Goal: Information Seeking & Learning: Understand process/instructions

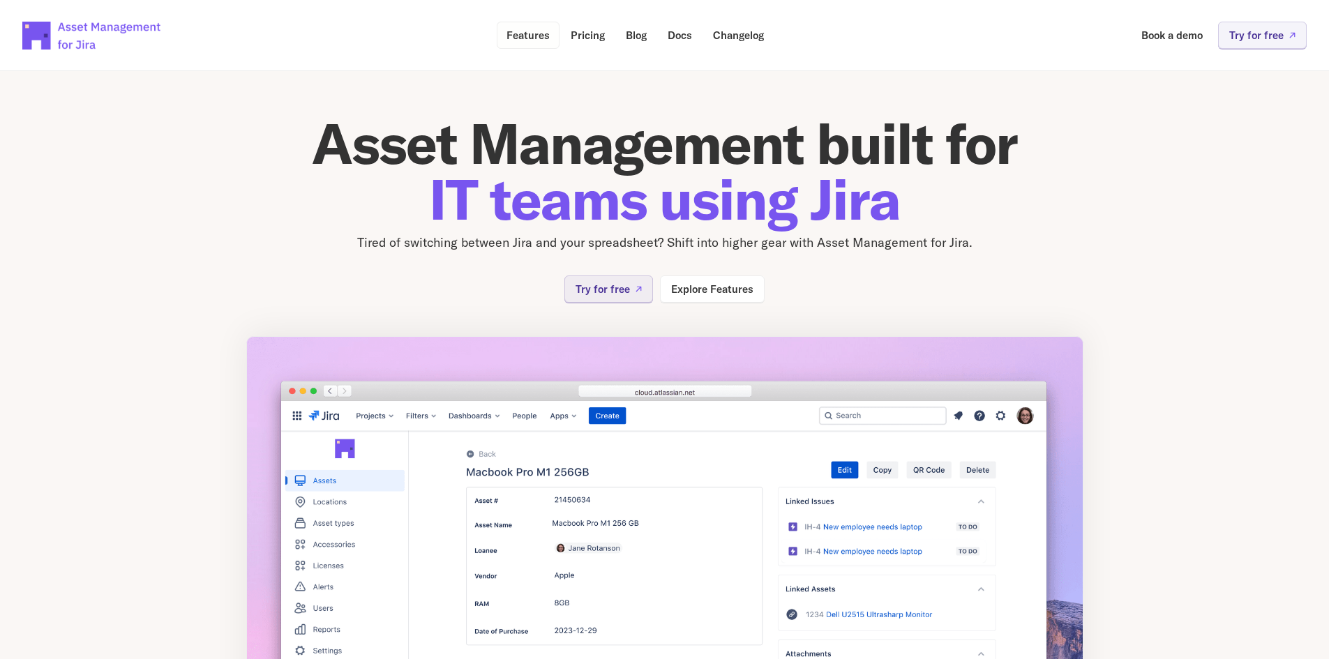
click at [517, 40] on p "Features" at bounding box center [527, 35] width 43 height 10
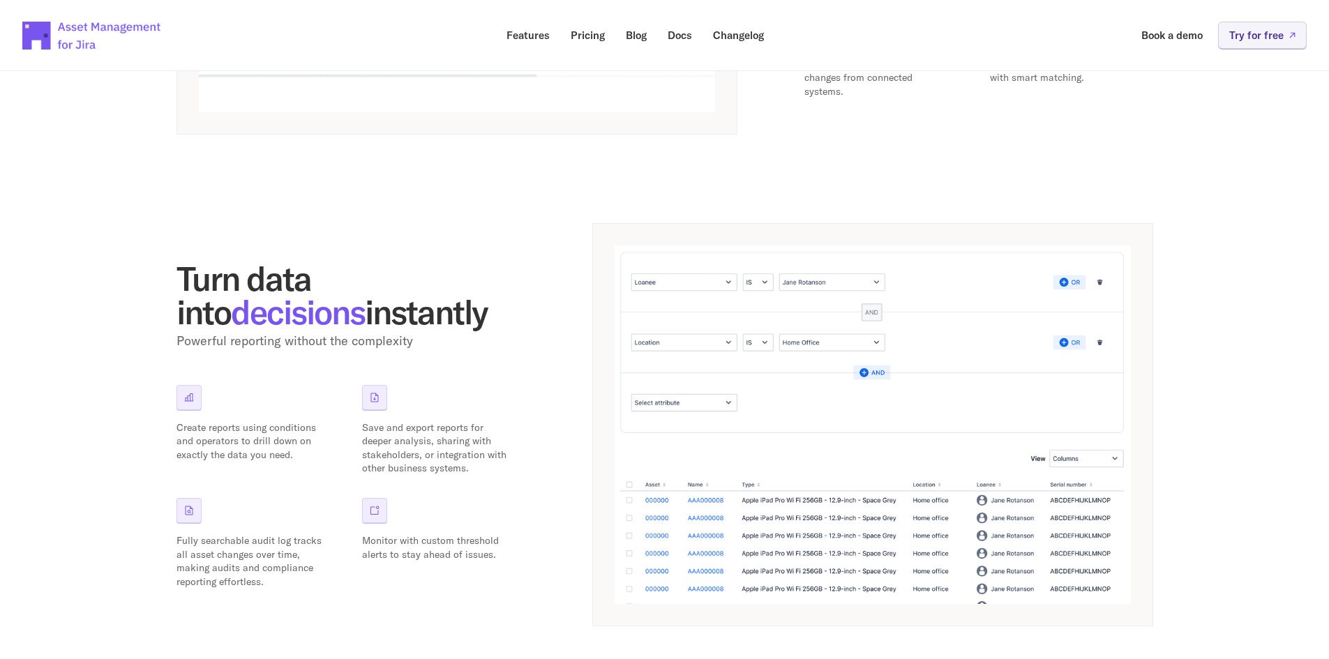
scroll to position [1022, 0]
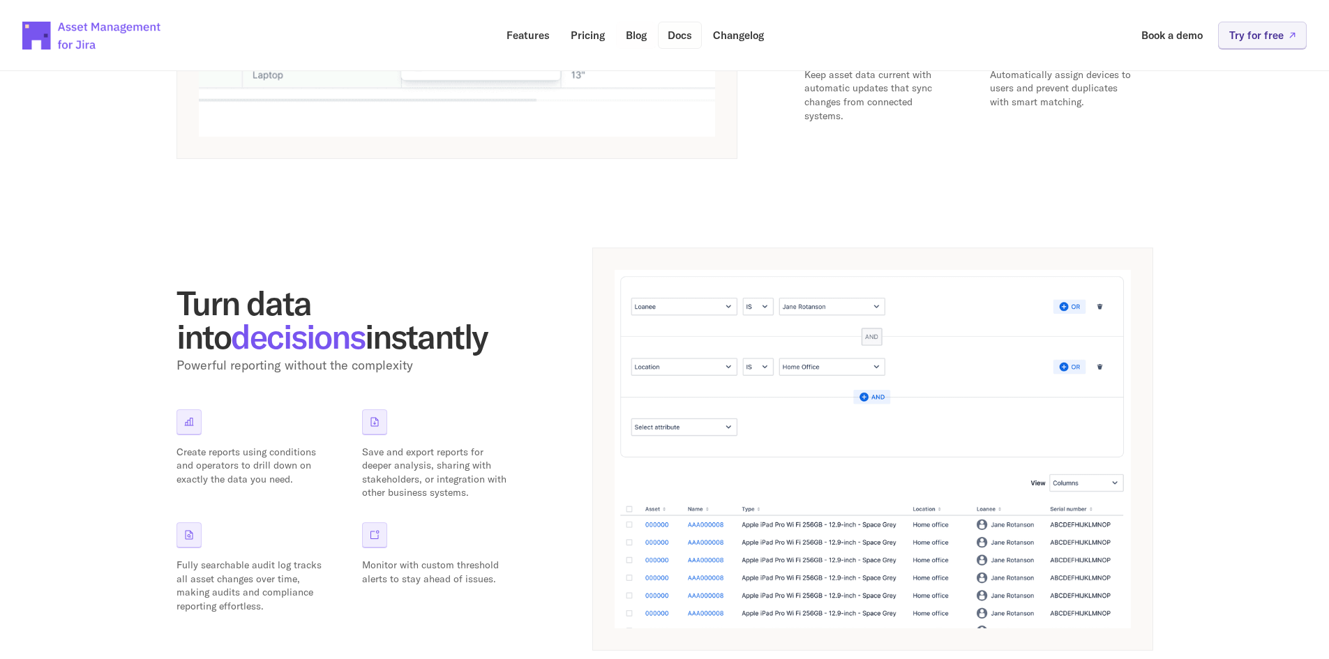
click at [682, 37] on p "Docs" at bounding box center [680, 35] width 24 height 10
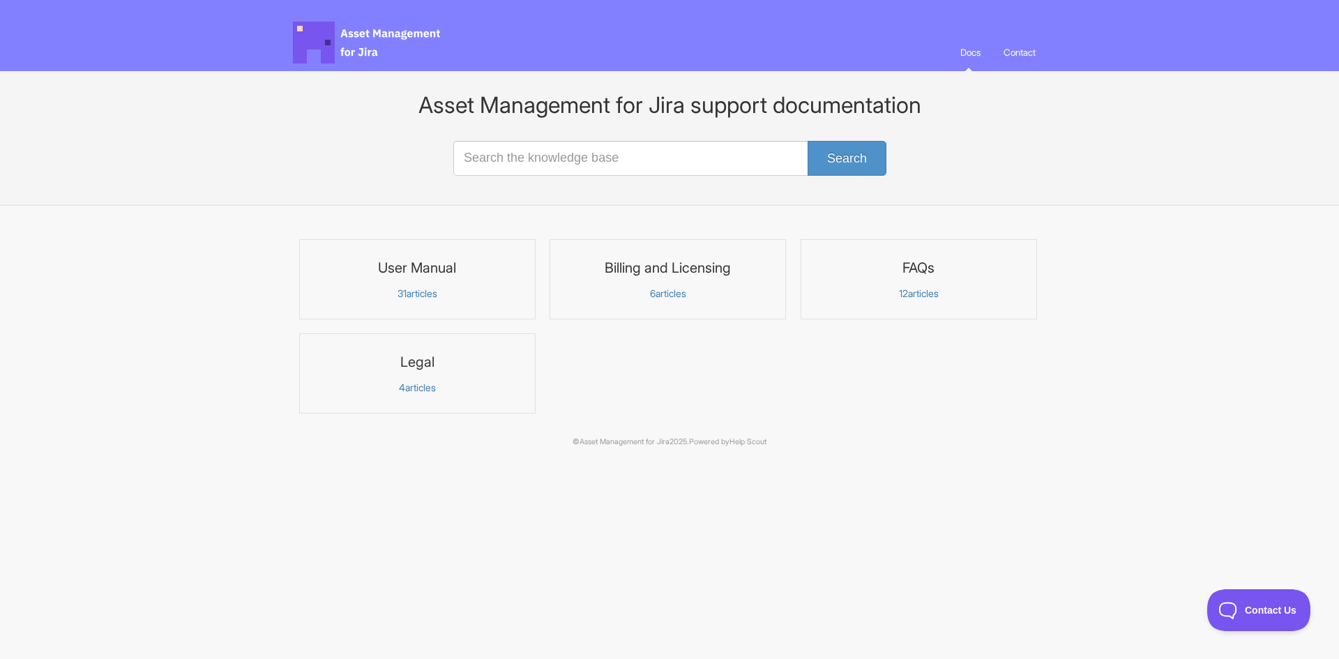
click at [425, 262] on h3 "User Manual" at bounding box center [417, 268] width 218 height 18
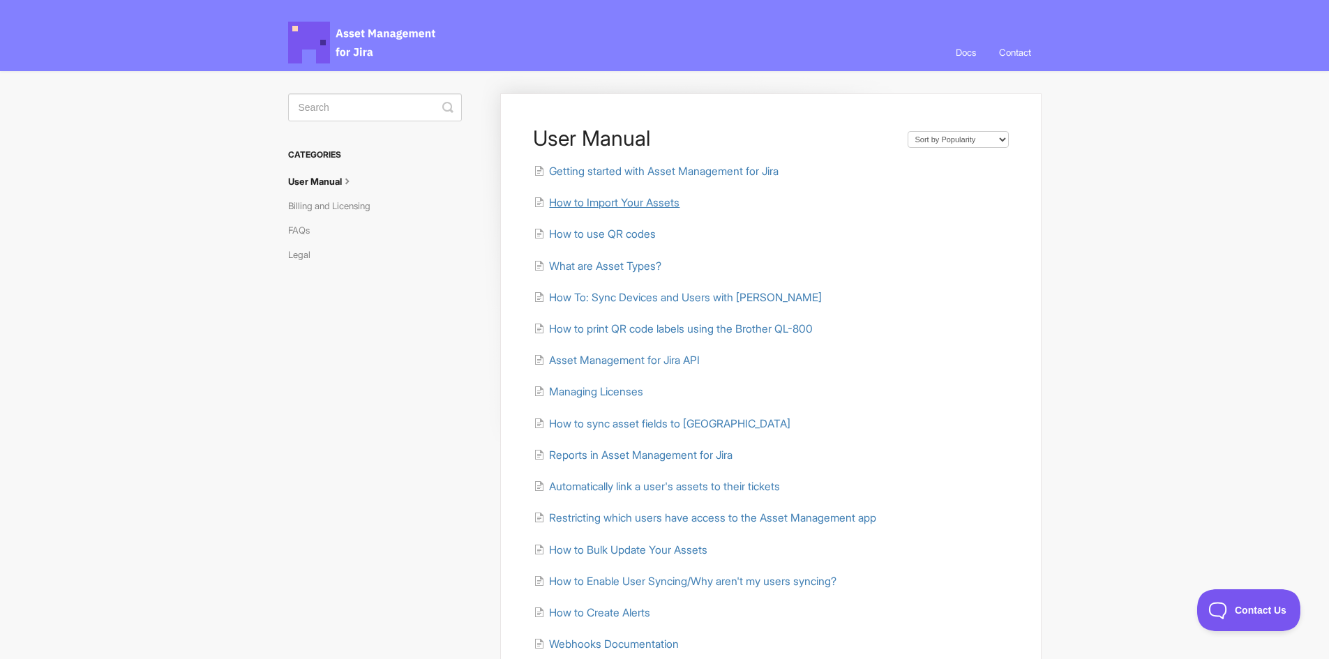
click at [675, 203] on span "How to Import Your Assets" at bounding box center [614, 202] width 130 height 13
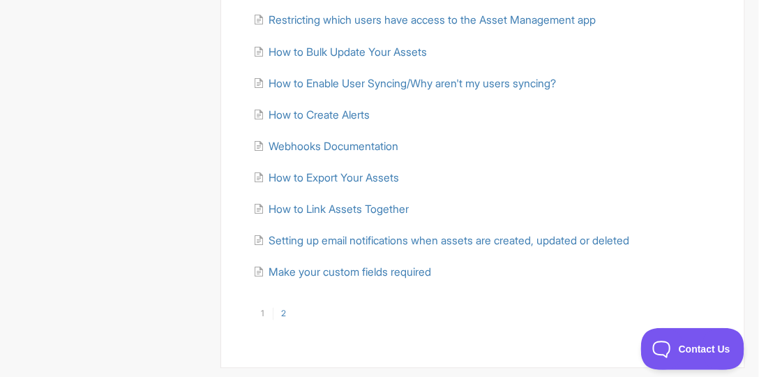
scroll to position [518, 0]
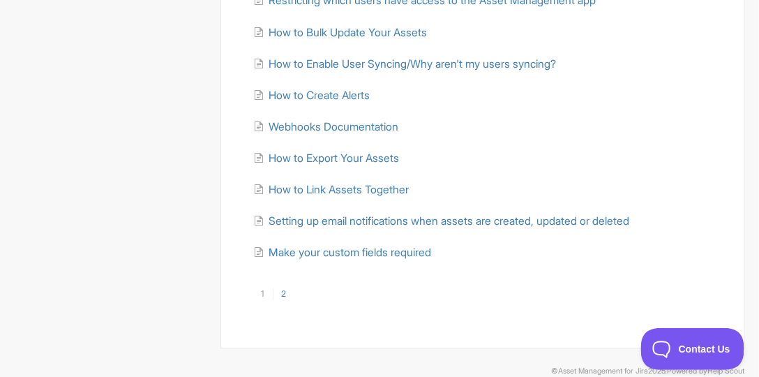
click at [285, 294] on link "2" at bounding box center [284, 294] width 22 height 13
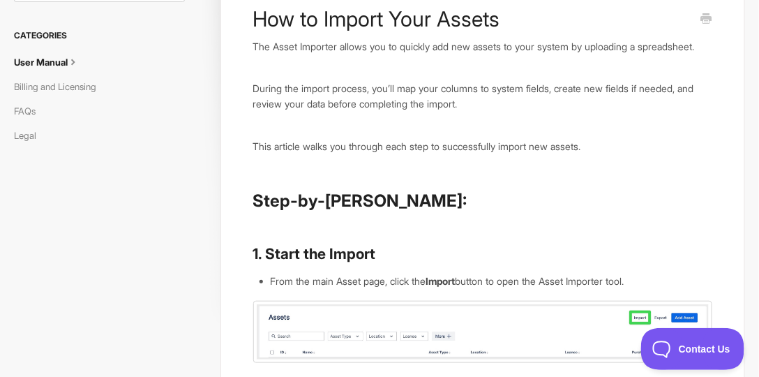
scroll to position [239, 0]
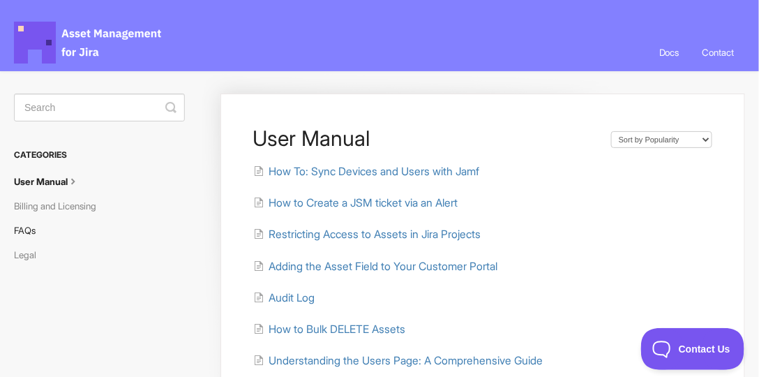
click at [21, 232] on link "FAQs" at bounding box center [30, 230] width 32 height 22
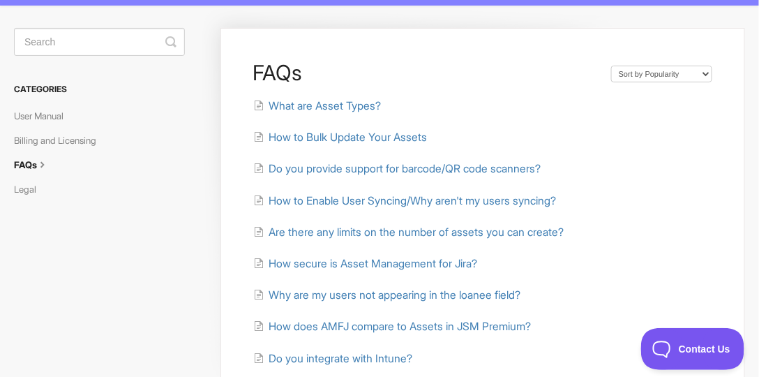
scroll to position [80, 0]
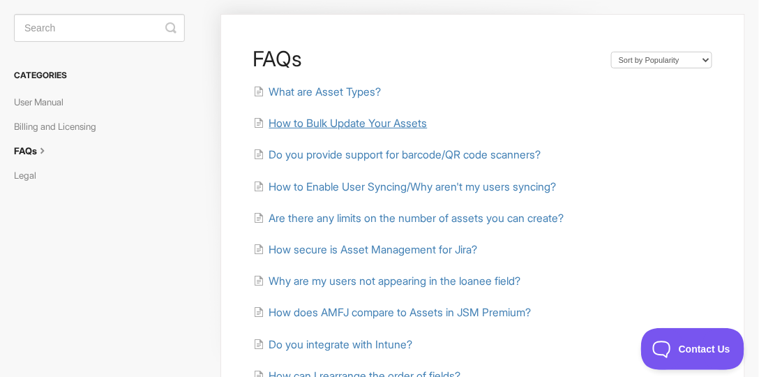
click at [315, 124] on span "How to Bulk Update Your Assets" at bounding box center [348, 122] width 158 height 13
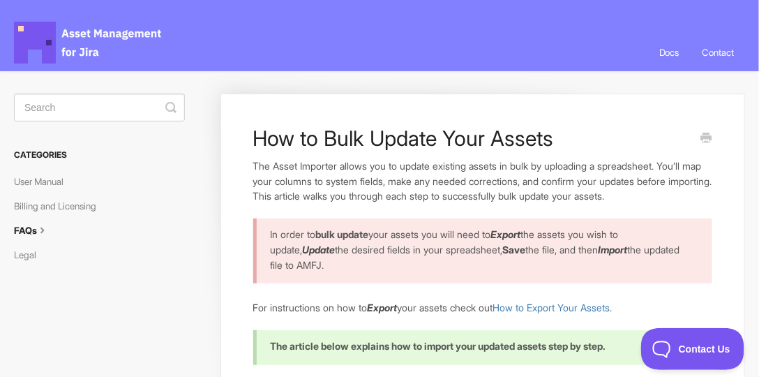
click at [86, 31] on span "Asset Management for Jira Docs" at bounding box center [88, 43] width 149 height 42
